Goal: Information Seeking & Learning: Obtain resource

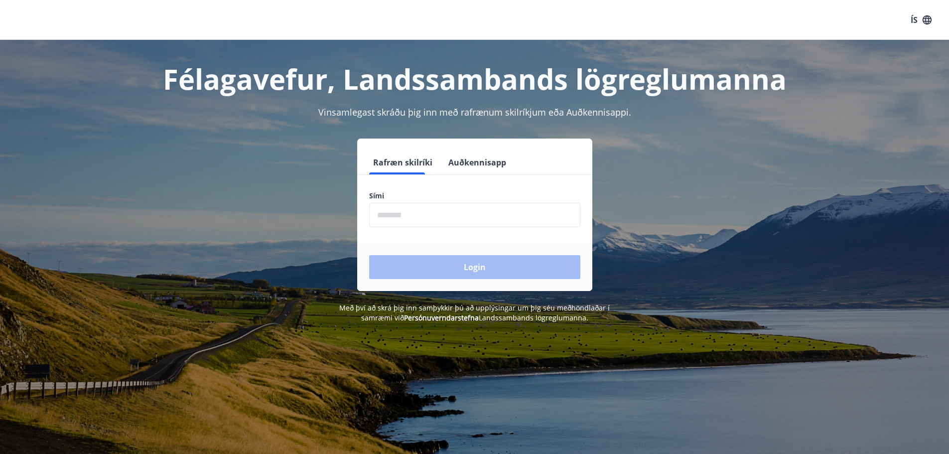
drag, startPoint x: 486, startPoint y: 241, endPoint x: 496, endPoint y: 227, distance: 17.1
click at [492, 241] on form "Rafræn skilríki Auðkennisapp Sími ​ Login" at bounding box center [474, 220] width 235 height 140
click at [499, 224] on input "phone" at bounding box center [474, 215] width 211 height 24
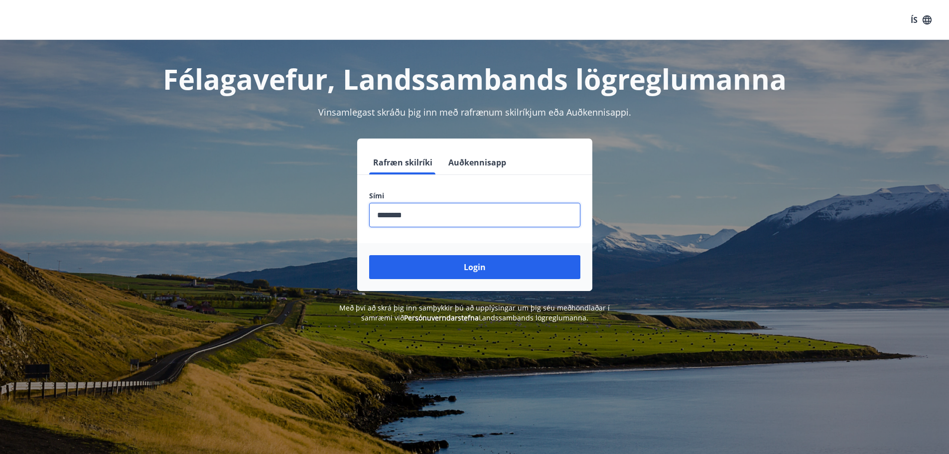
type input "********"
click at [369, 255] on button "Login" at bounding box center [474, 267] width 211 height 24
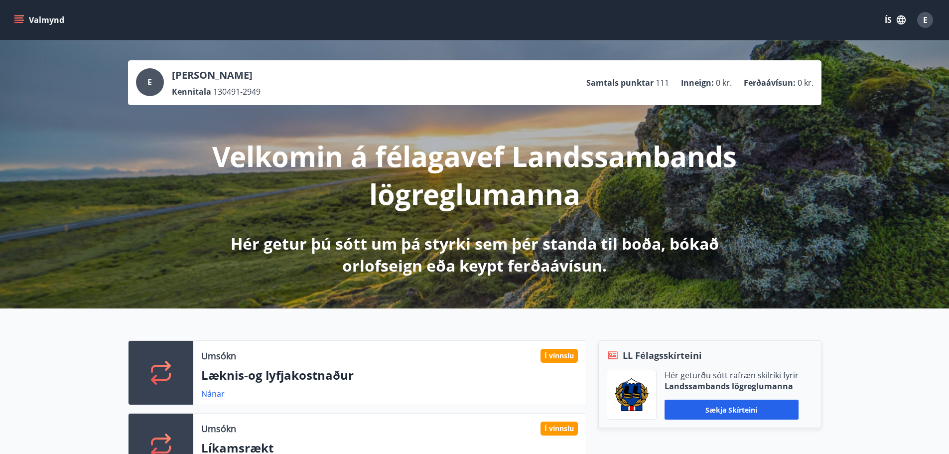
click at [26, 16] on button "Valmynd" at bounding box center [40, 20] width 56 height 18
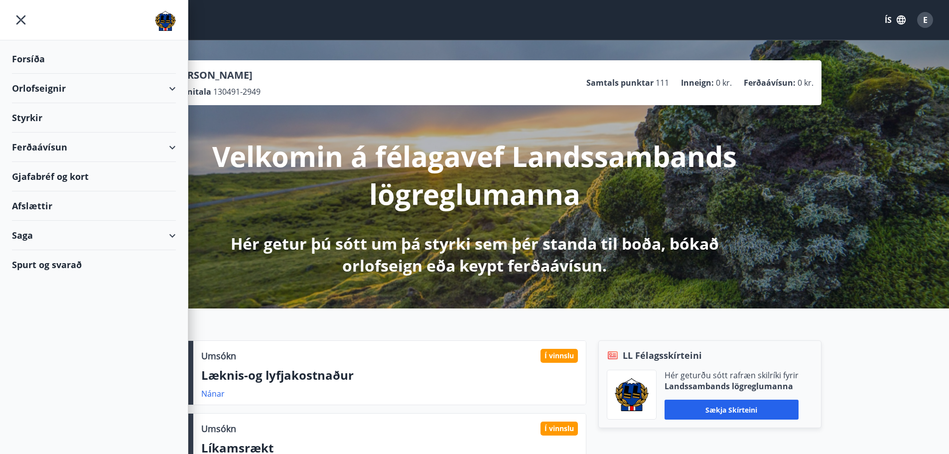
click at [23, 203] on div "Afslættir" at bounding box center [94, 205] width 164 height 29
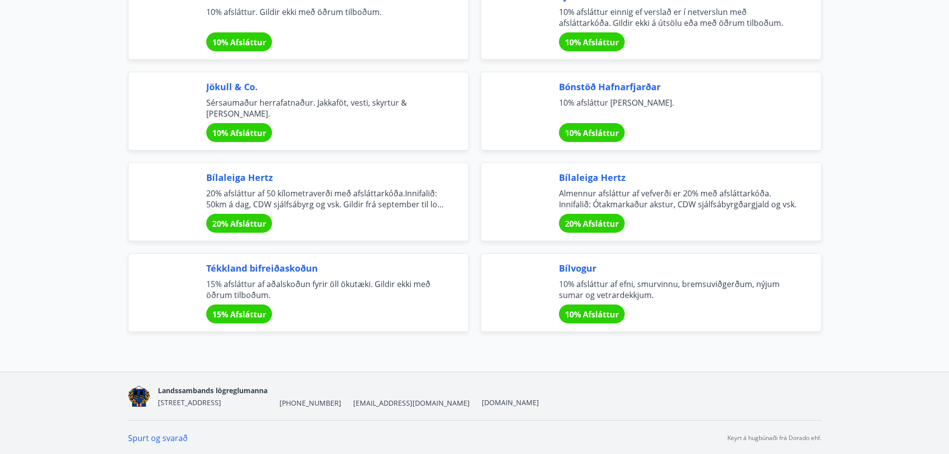
scroll to position [3233, 0]
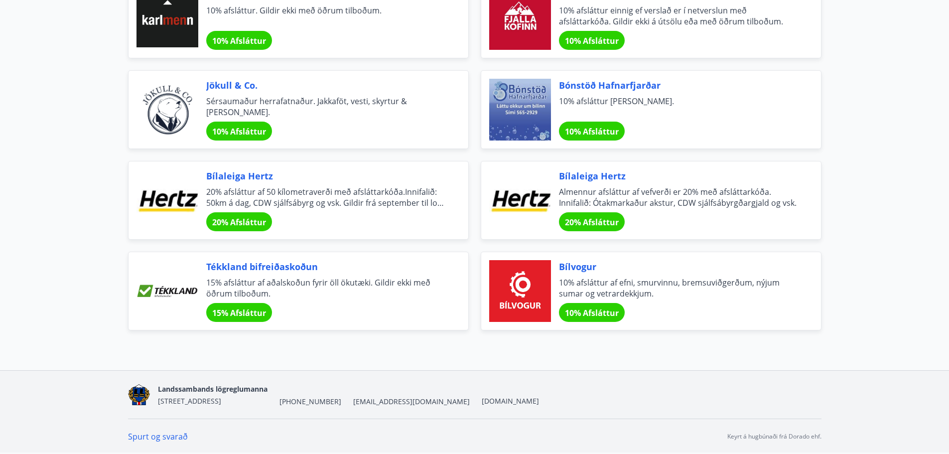
click at [582, 229] on div "20% Afsláttur" at bounding box center [592, 221] width 66 height 19
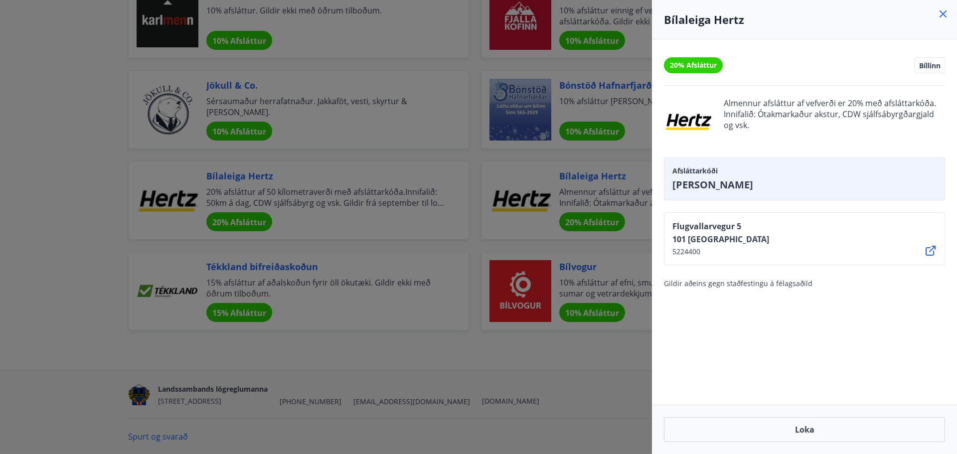
click at [334, 174] on div at bounding box center [478, 227] width 957 height 454
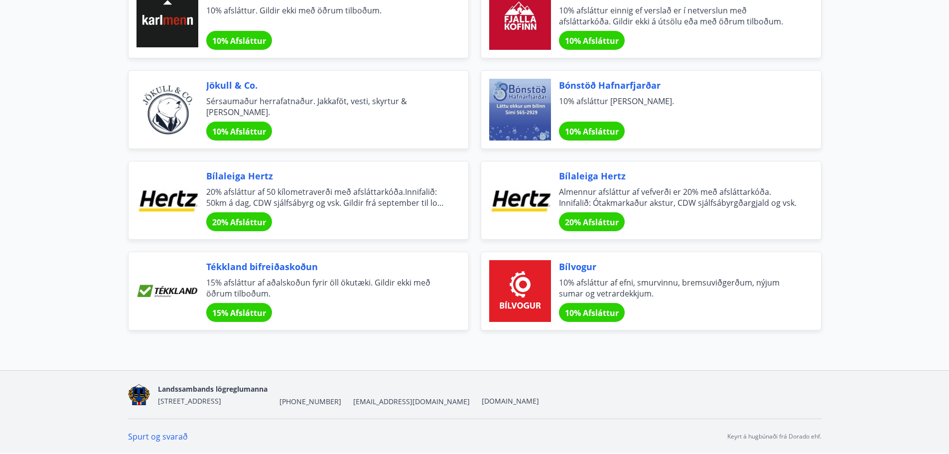
click at [333, 196] on span "20% afsláttur af 50 kílometraverði með afsláttarkóða.Innifalið: 50km á dag, CDW…" at bounding box center [325, 197] width 238 height 22
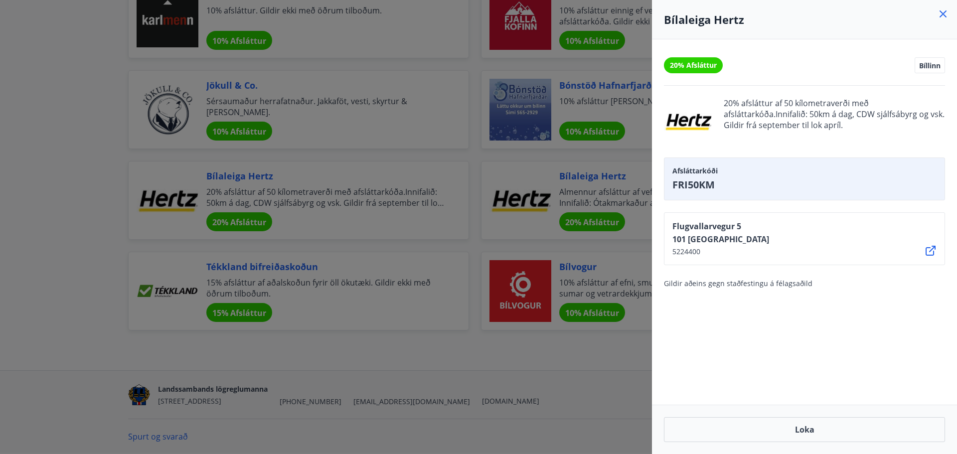
click at [610, 199] on div at bounding box center [478, 227] width 957 height 454
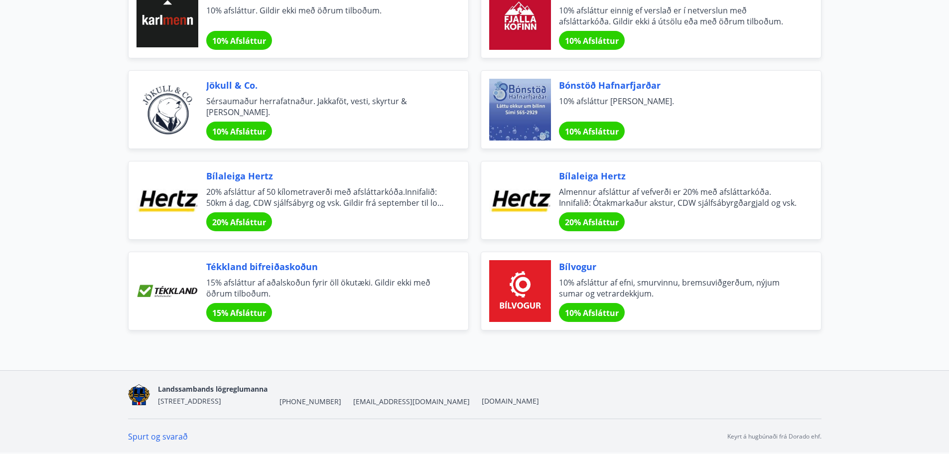
click at [614, 179] on span "Bílaleiga Hertz" at bounding box center [678, 175] width 238 height 13
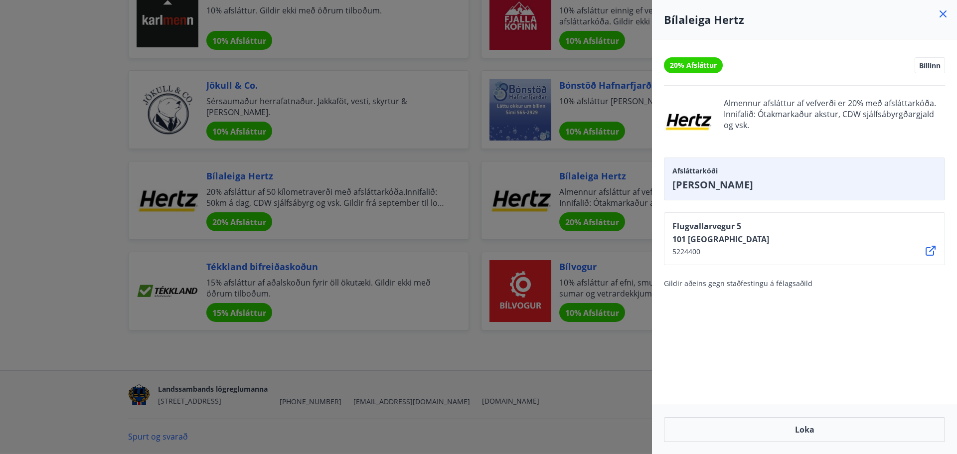
click at [693, 188] on span "[PERSON_NAME]" at bounding box center [804, 185] width 264 height 14
copy span "[PERSON_NAME]"
click at [839, 293] on div "20% Afsláttur Bíllinn Almennur afsláttur af vefverði er 20% með afsláttarkóða. …" at bounding box center [804, 221] width 305 height 365
click at [407, 360] on div at bounding box center [478, 227] width 957 height 454
